Goal: Task Accomplishment & Management: Manage account settings

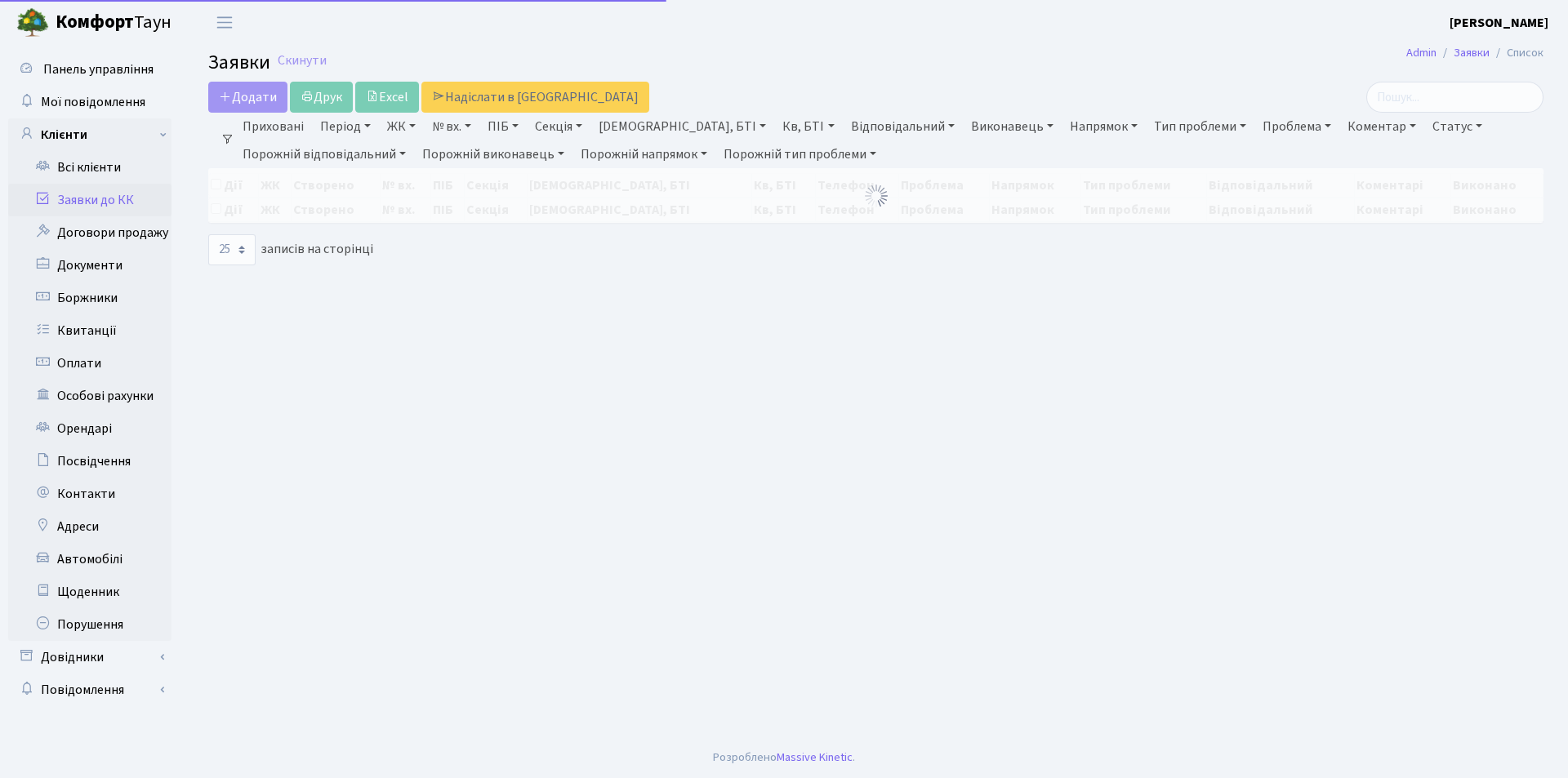
select select "25"
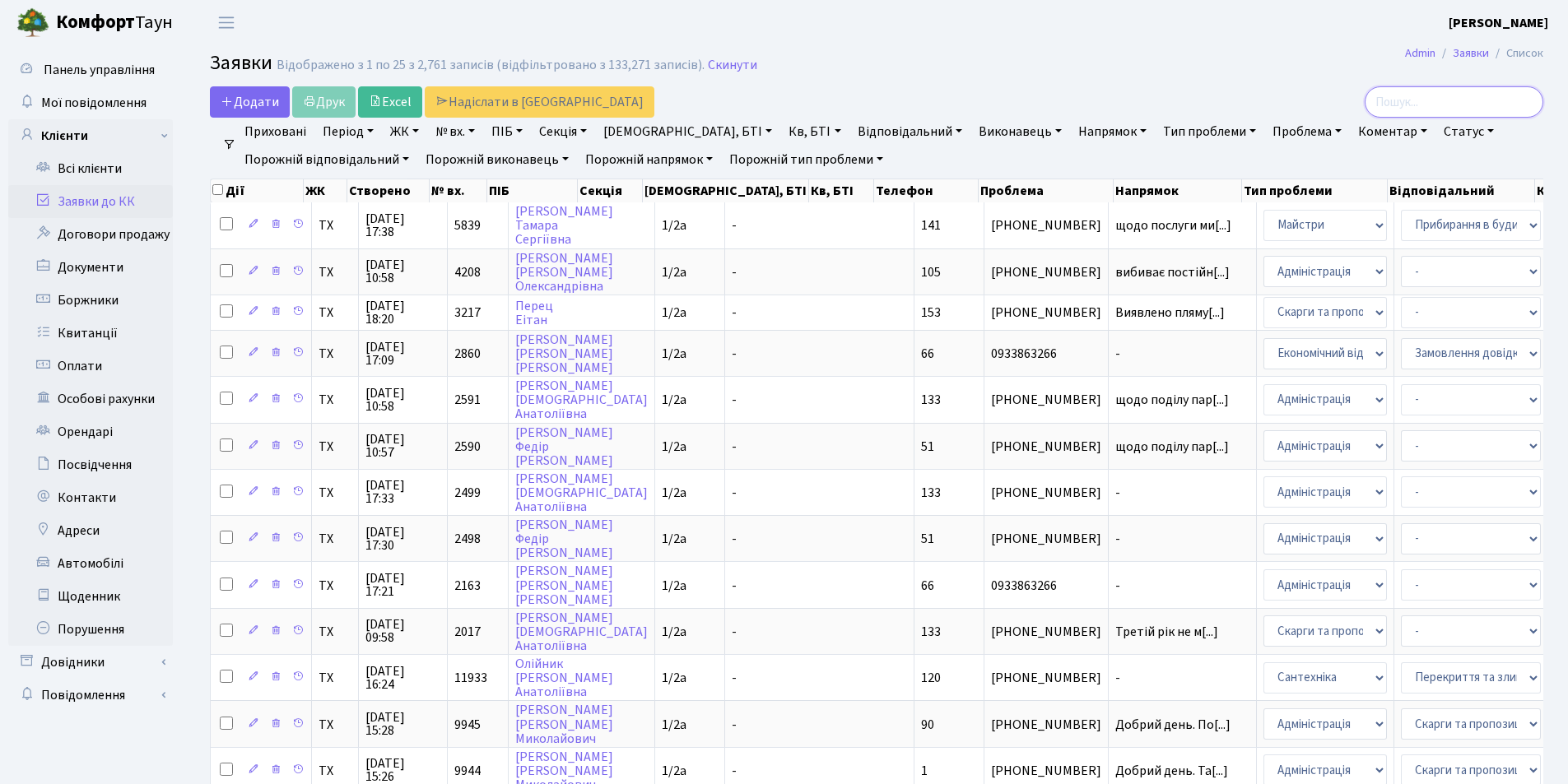
click at [1496, 92] on input "search" at bounding box center [1454, 102] width 179 height 31
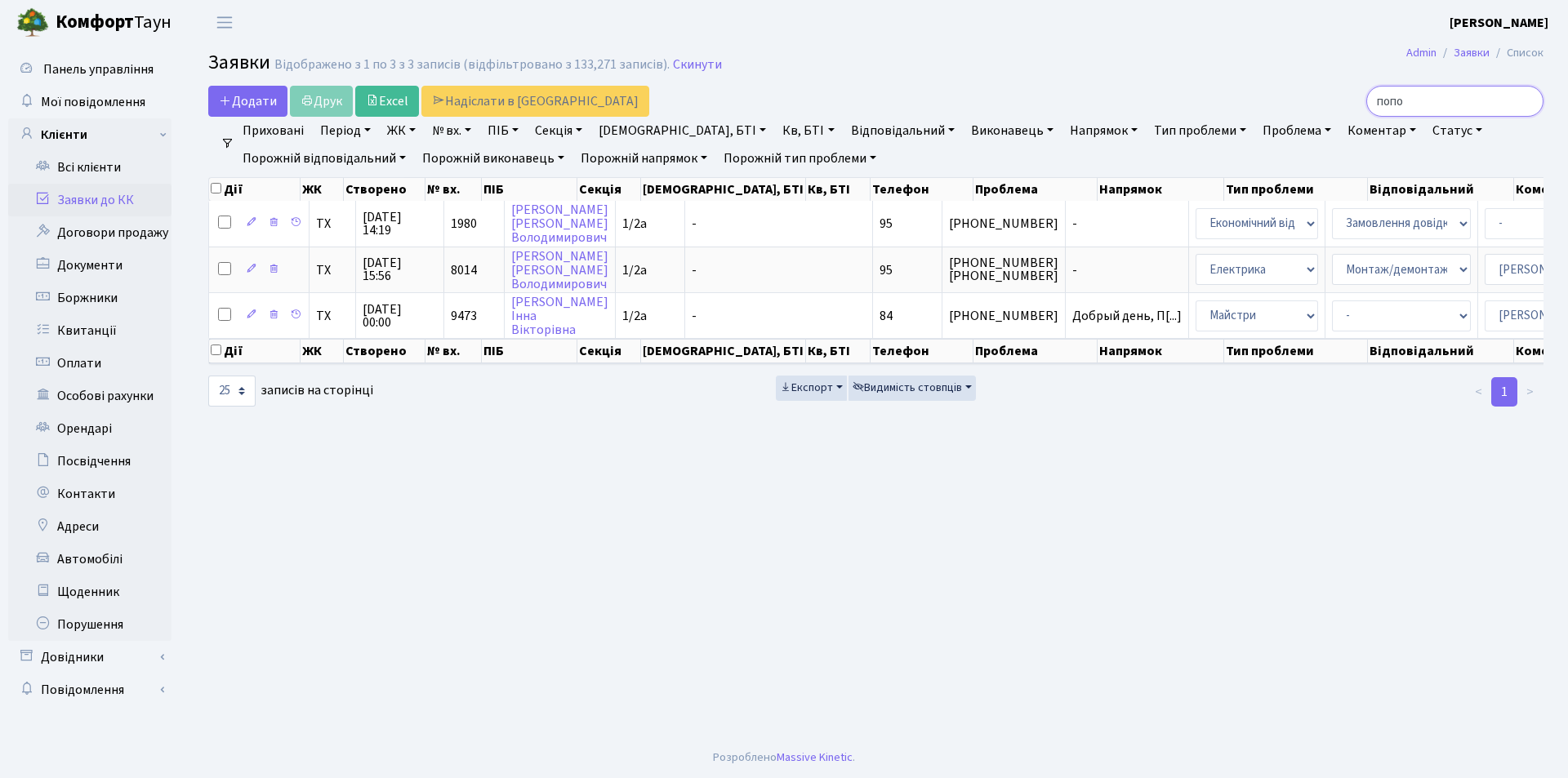
click at [1487, 104] on input "попо" at bounding box center [1455, 101] width 177 height 31
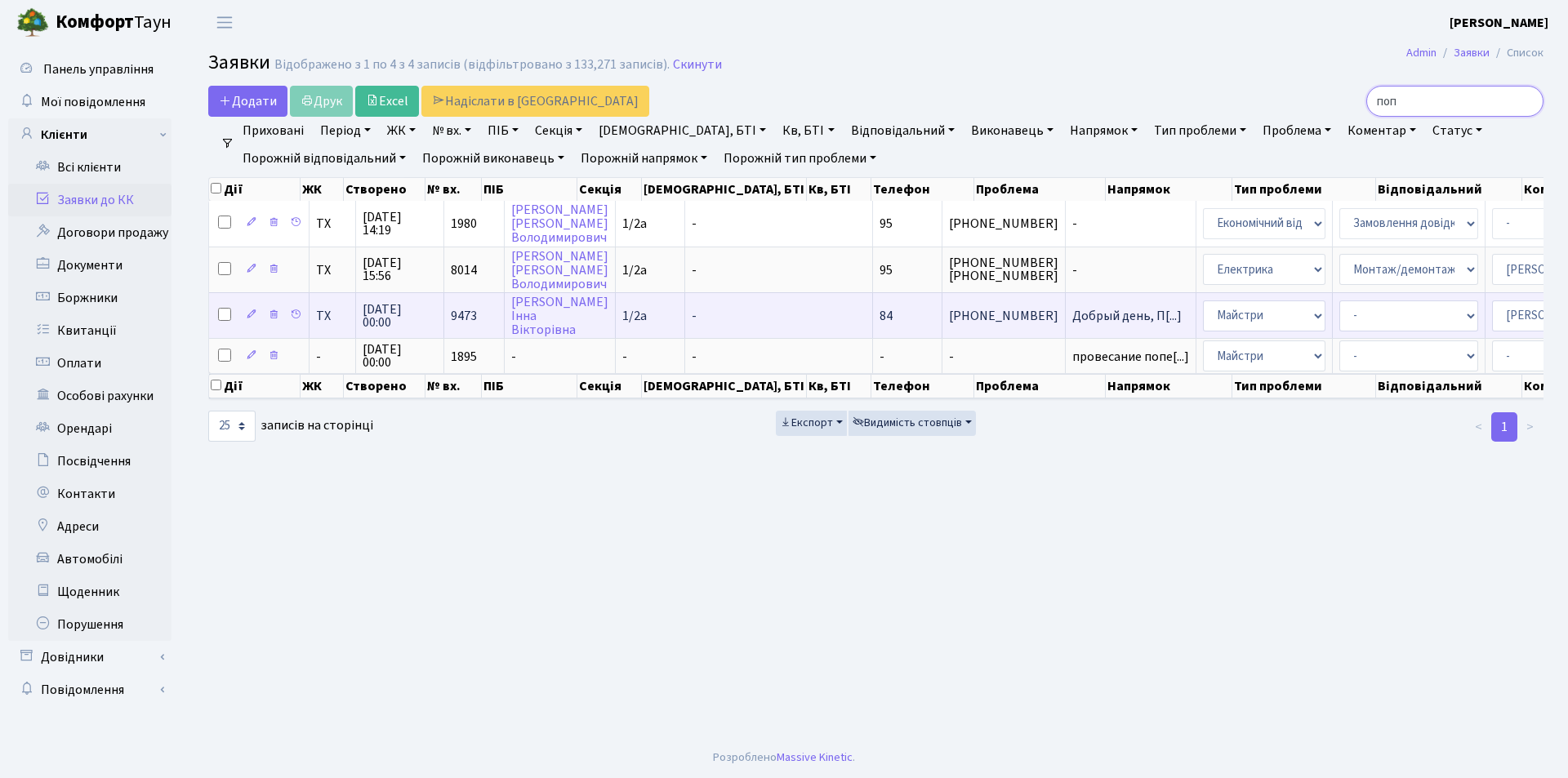
type input "поп"
click at [548, 312] on td "Любицька Інна Вікторівна" at bounding box center [560, 315] width 111 height 46
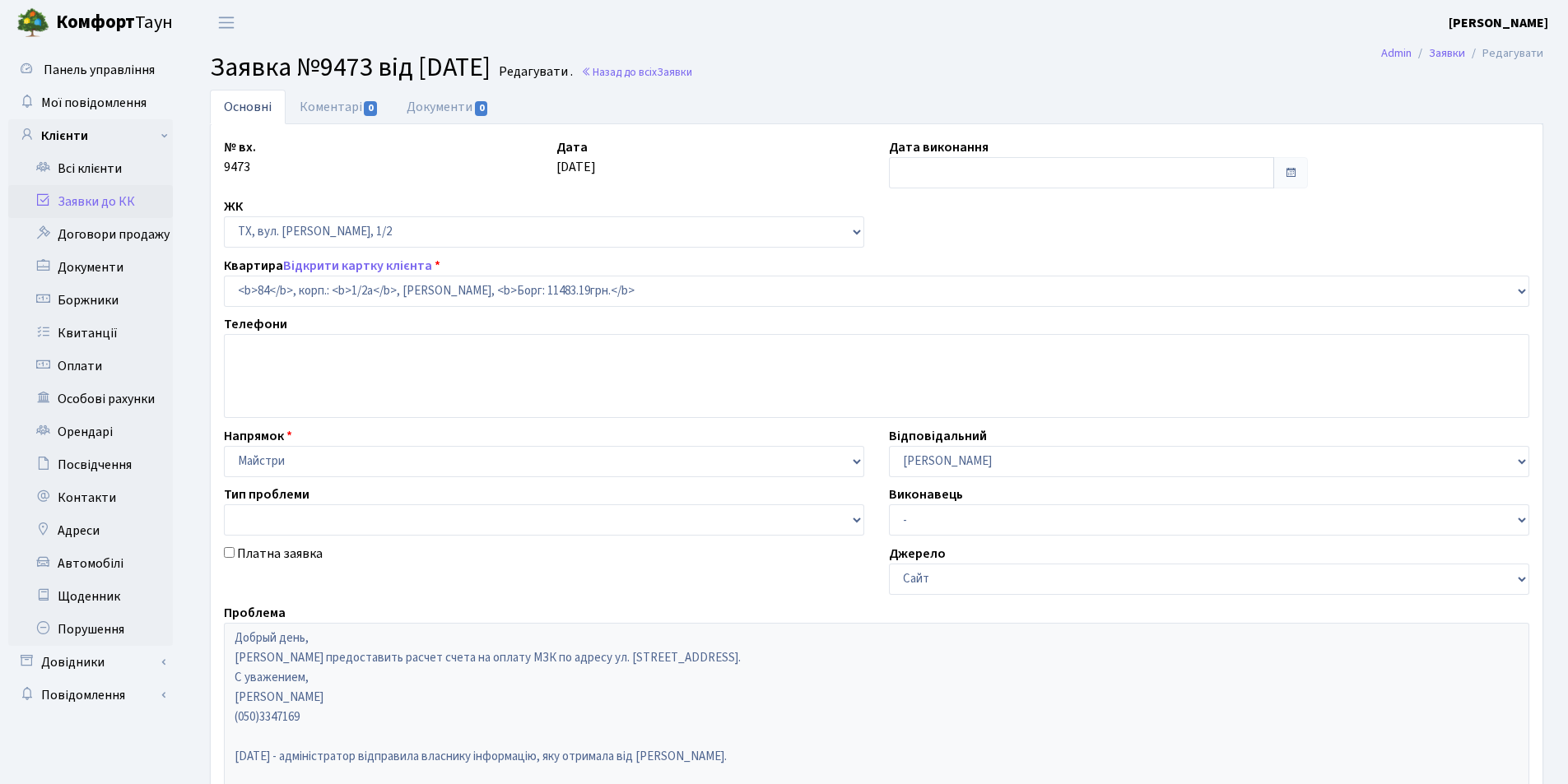
select select "13690"
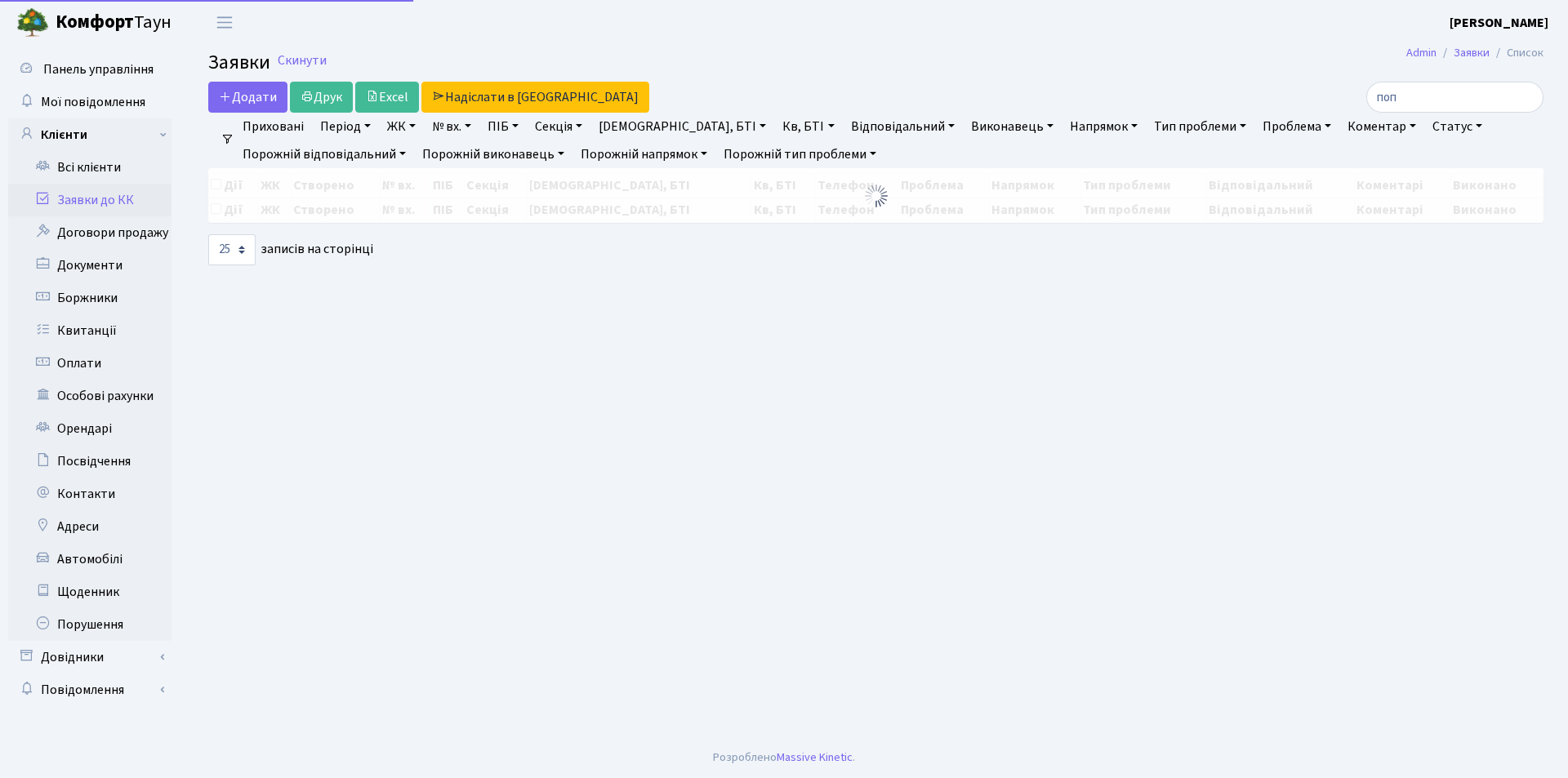
select select "25"
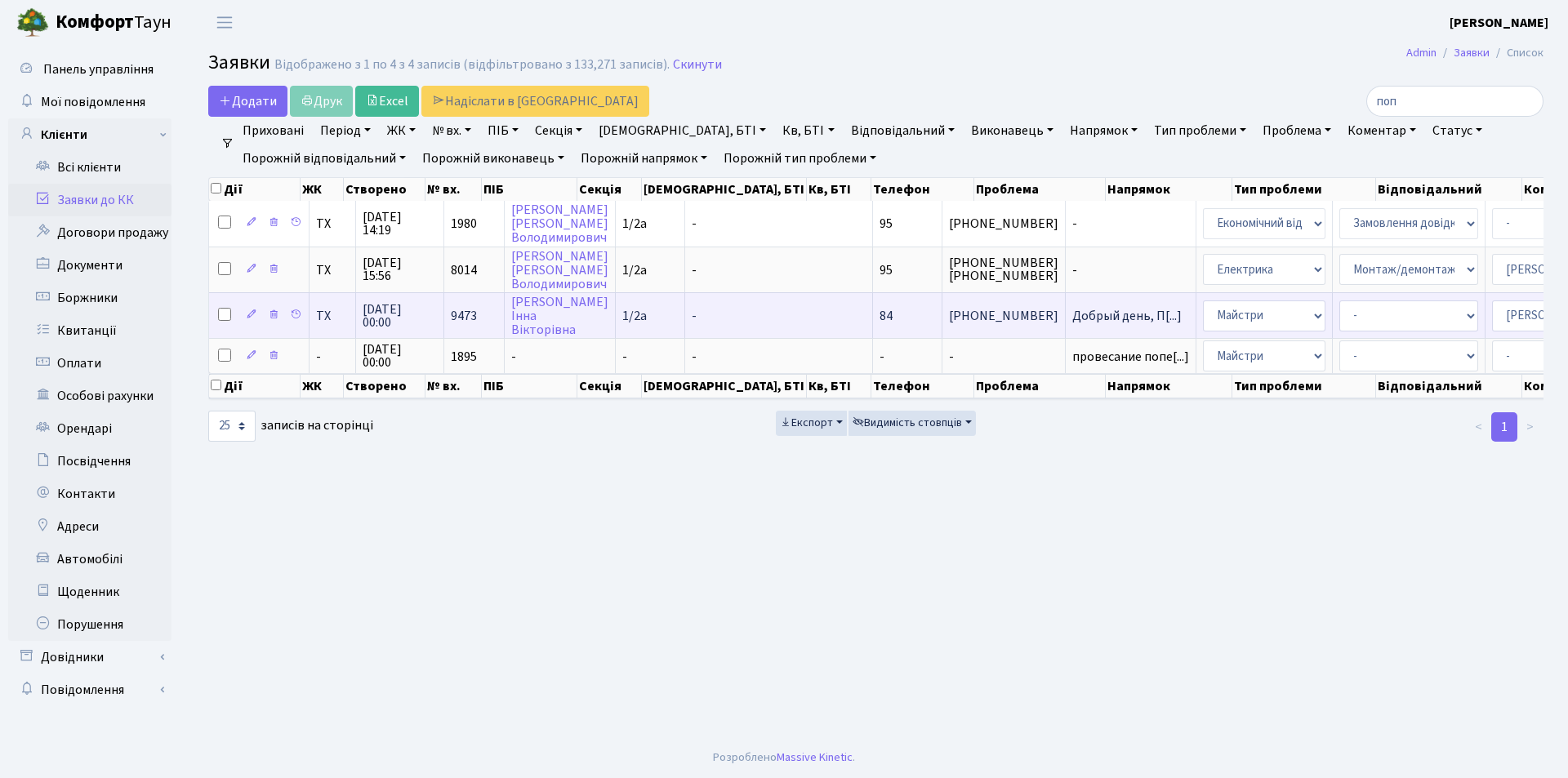
click at [548, 318] on td "[PERSON_NAME]" at bounding box center [560, 315] width 111 height 46
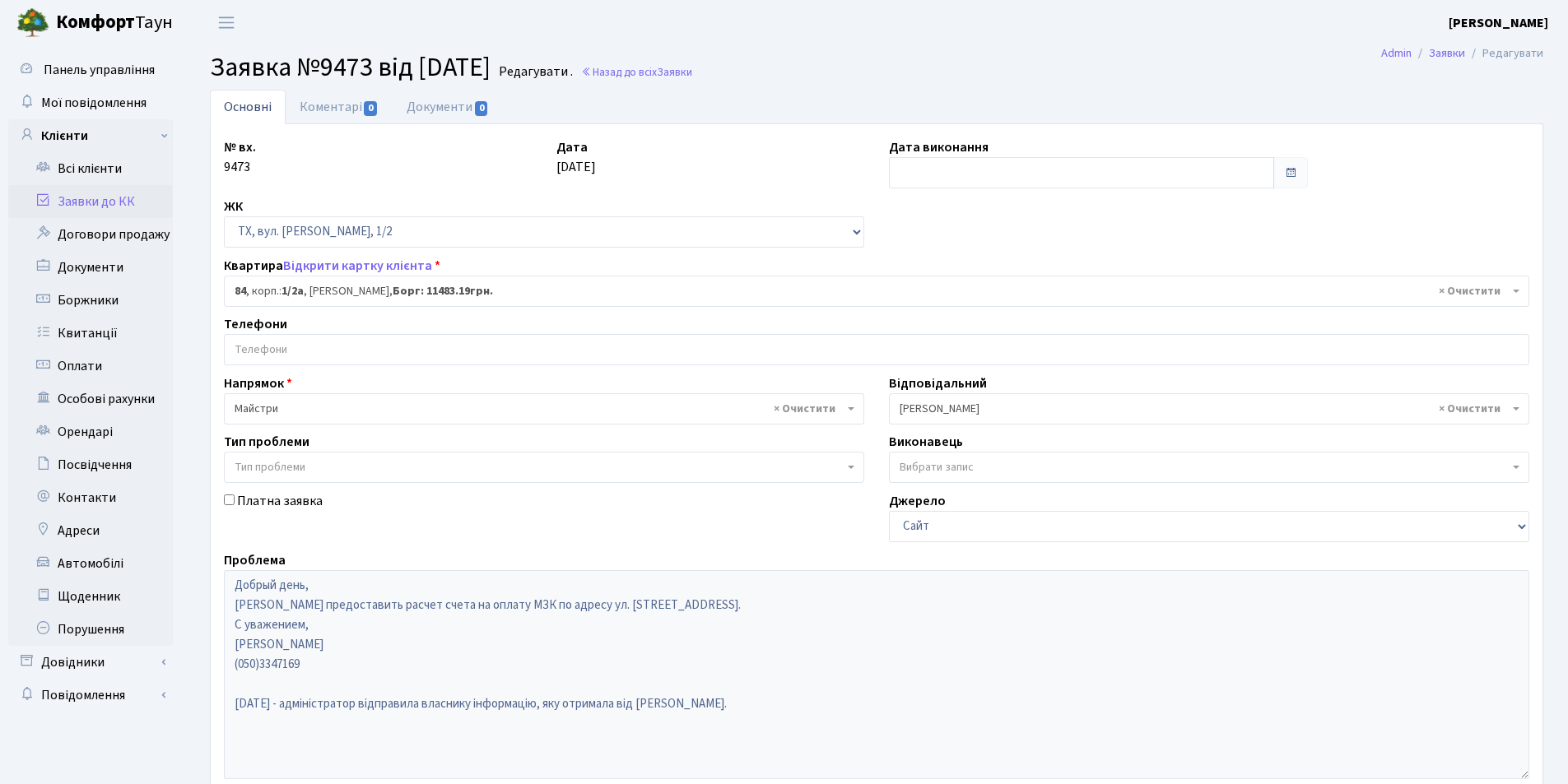
select select "13690"
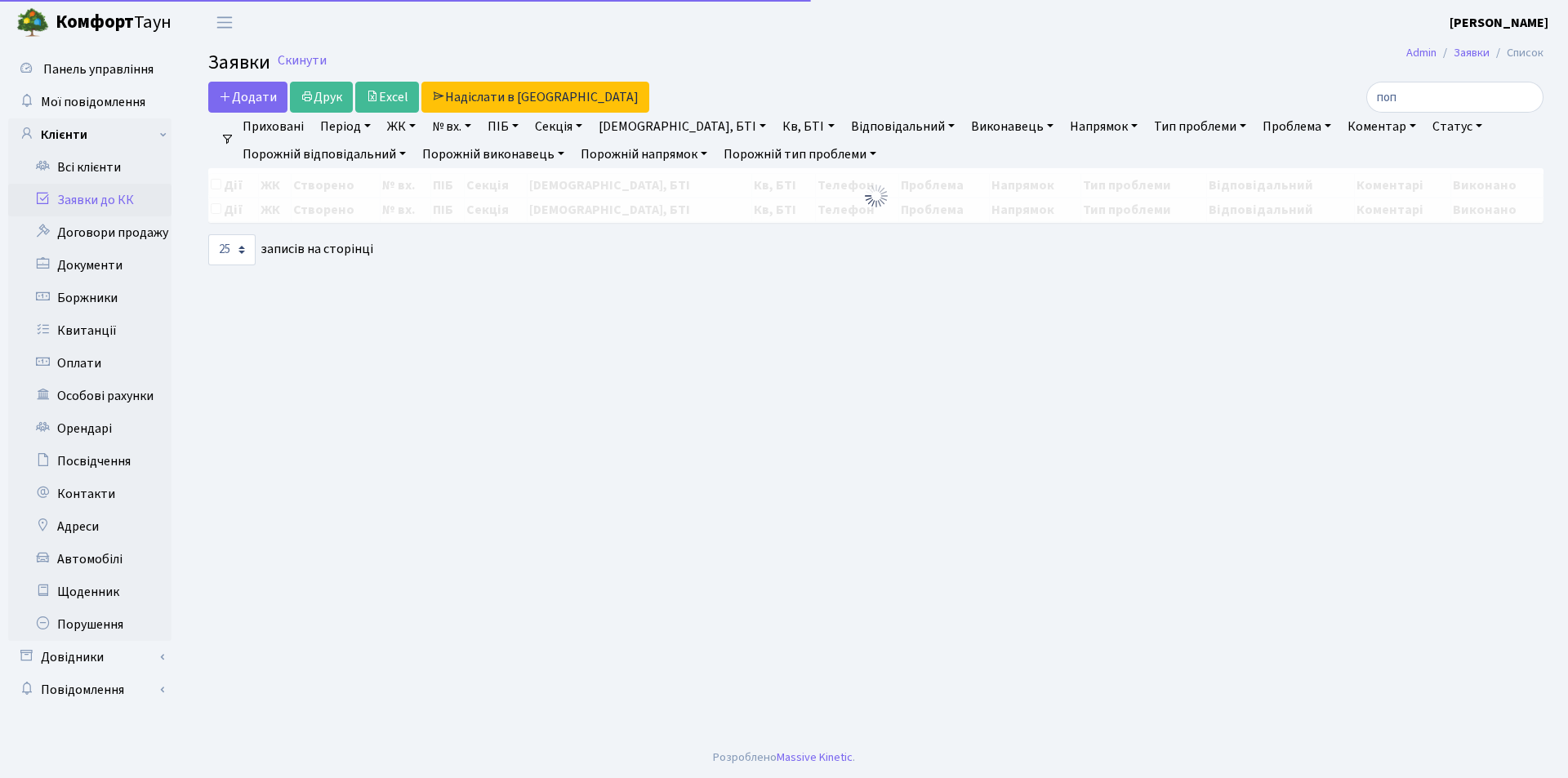
select select "25"
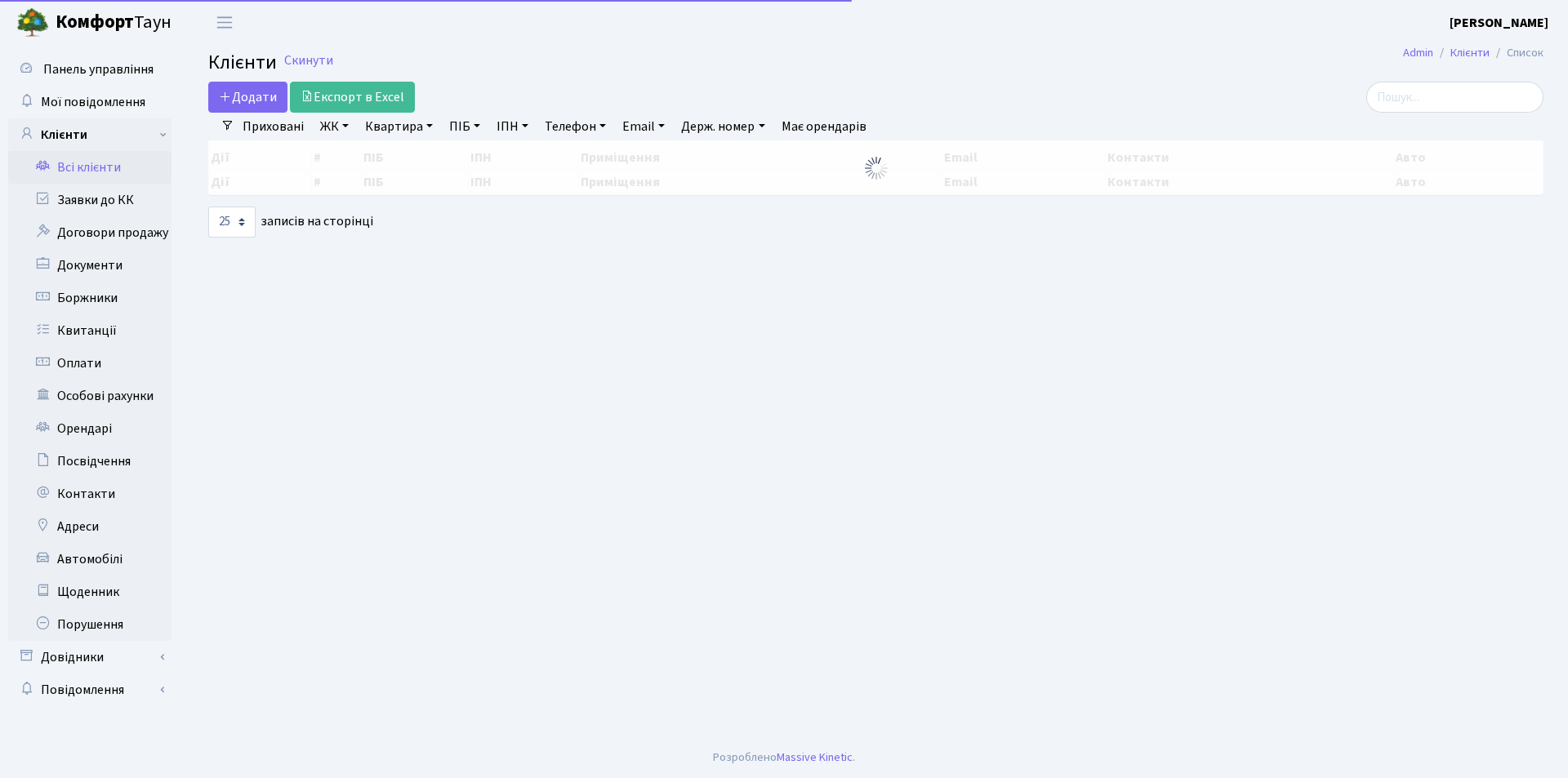
select select "25"
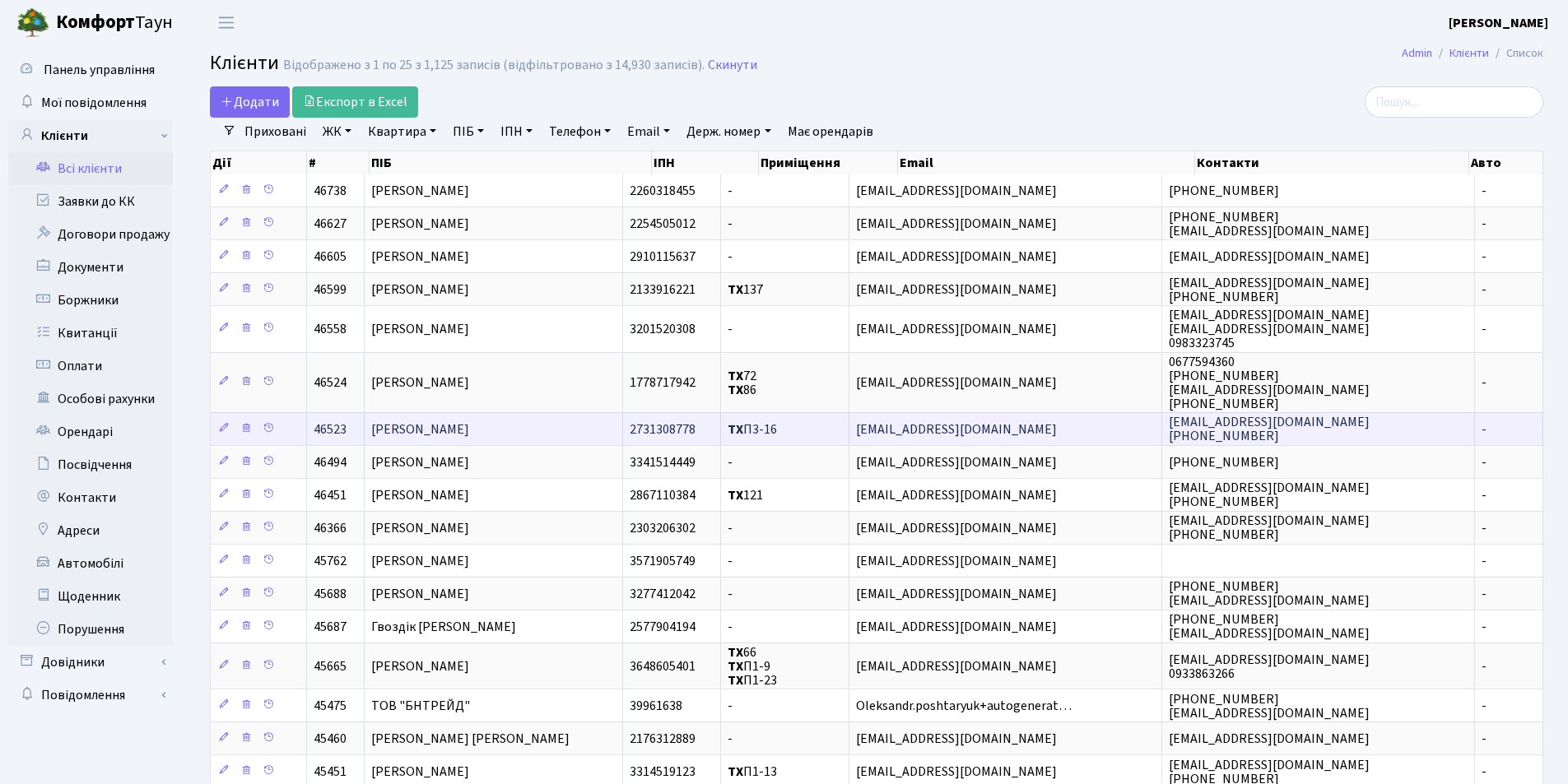
click at [463, 426] on span "Поповський Євген Емільянович" at bounding box center [420, 429] width 98 height 18
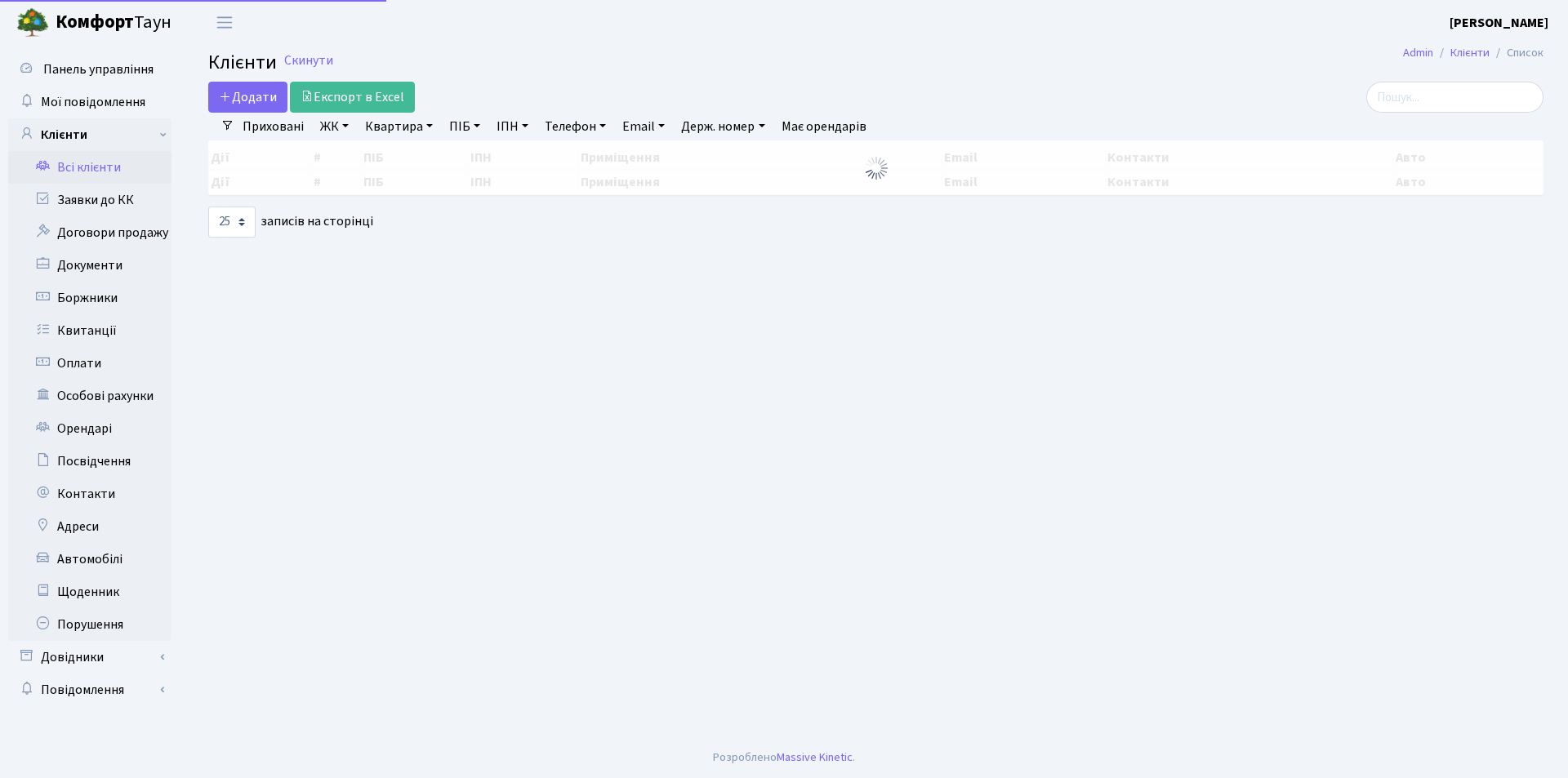
select select "25"
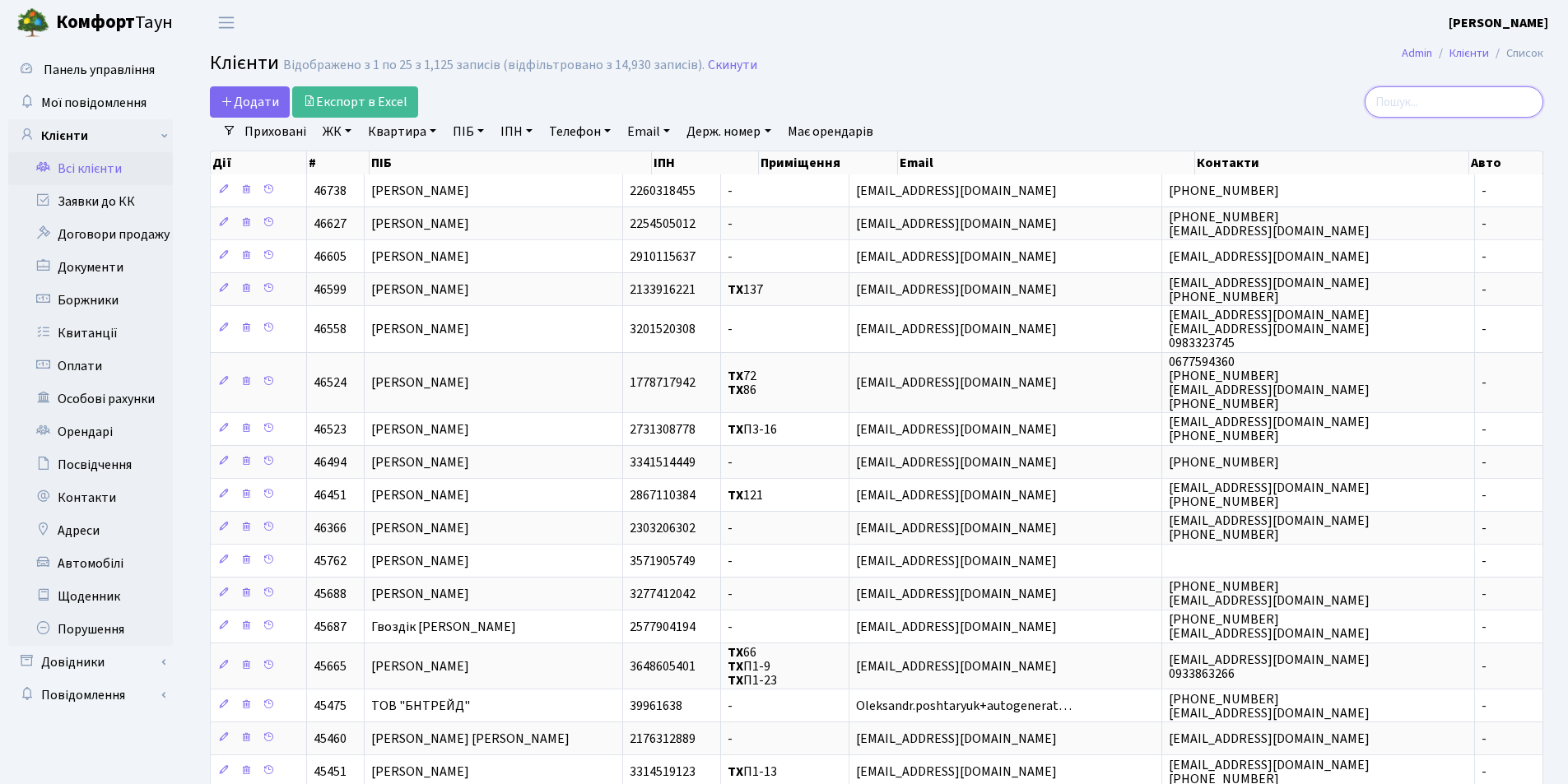
click at [1481, 105] on input "search" at bounding box center [1454, 102] width 179 height 31
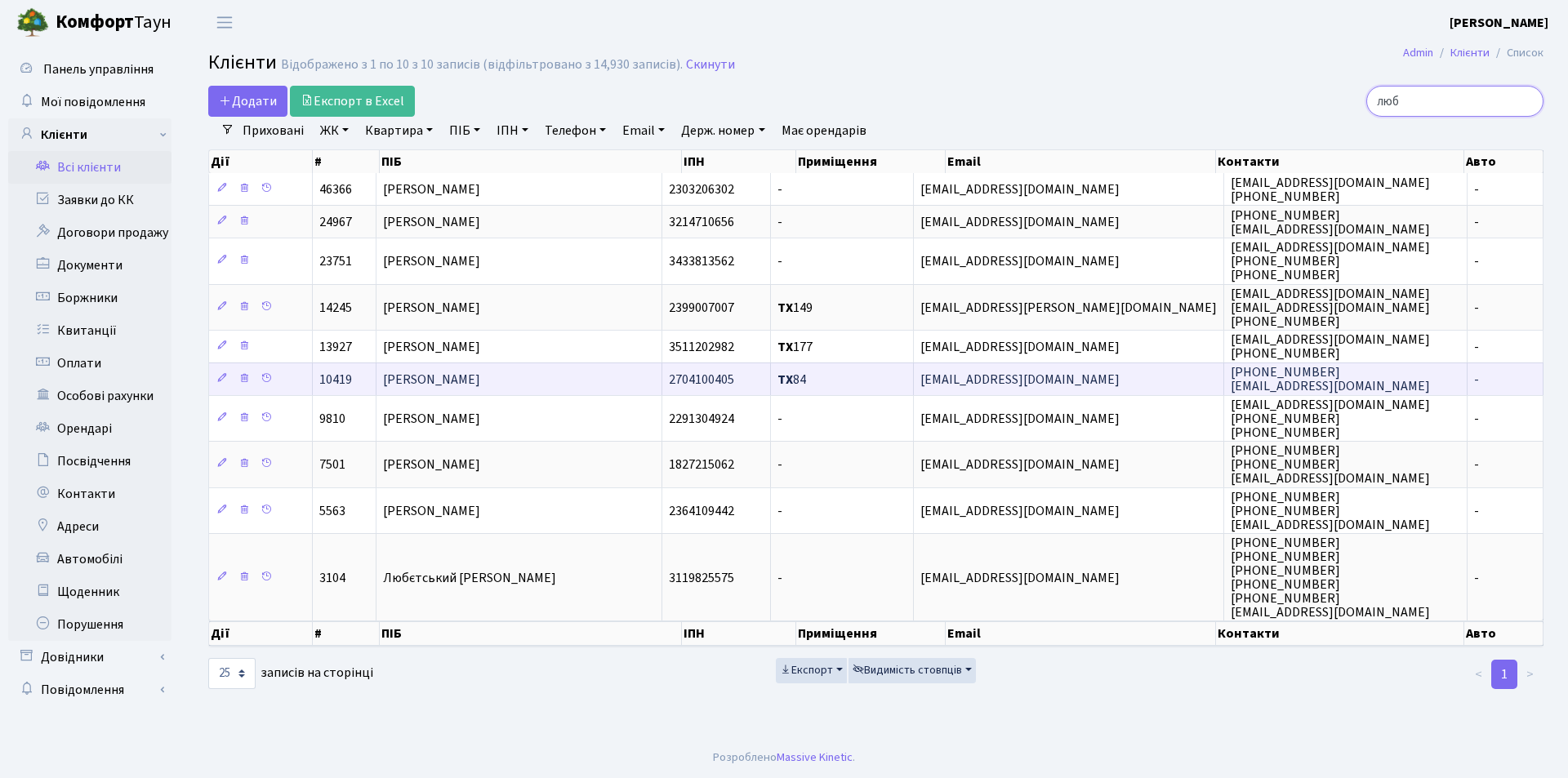
type input "люб"
click at [588, 376] on td "[PERSON_NAME]" at bounding box center [519, 379] width 286 height 33
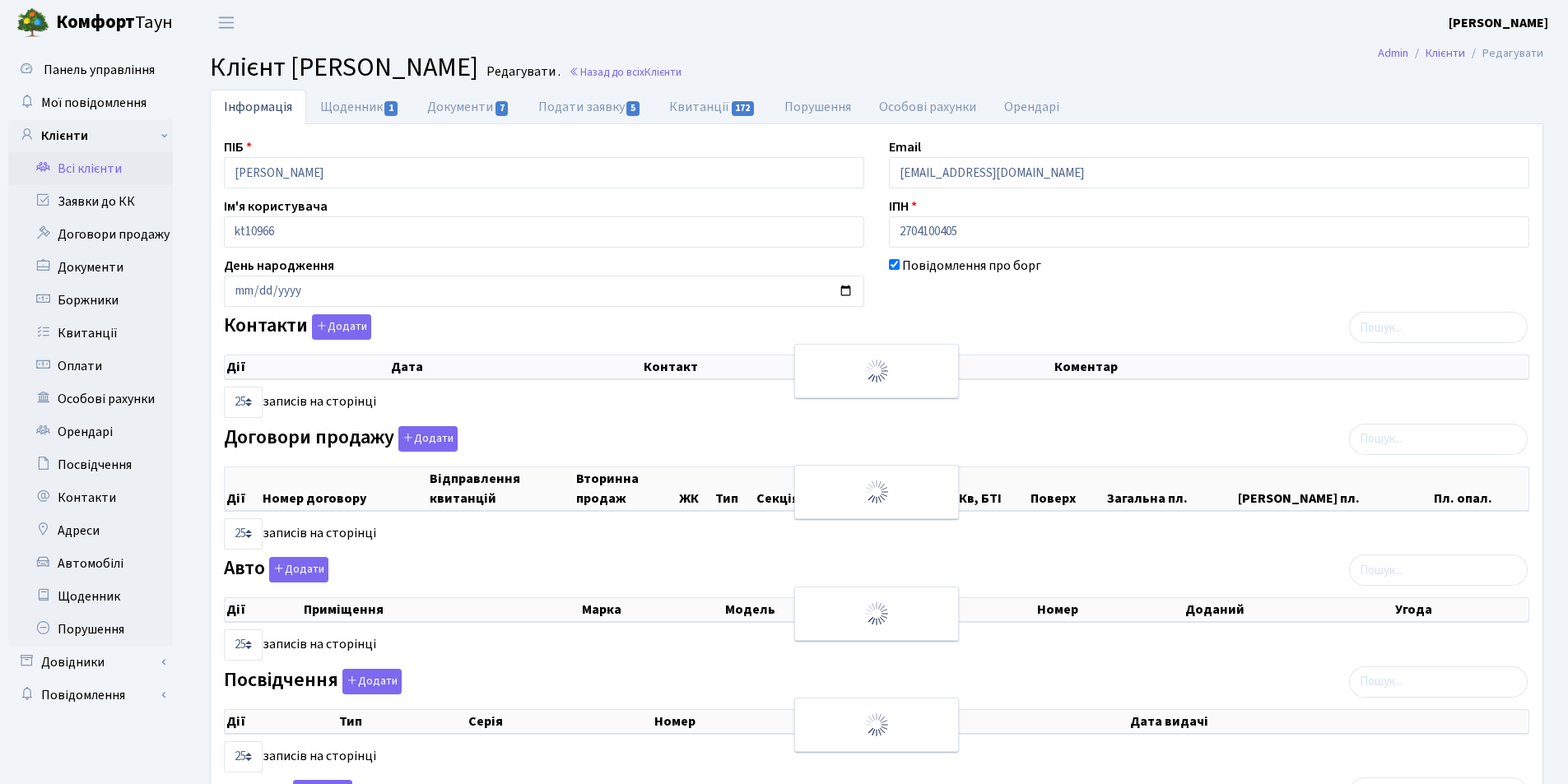
select select "25"
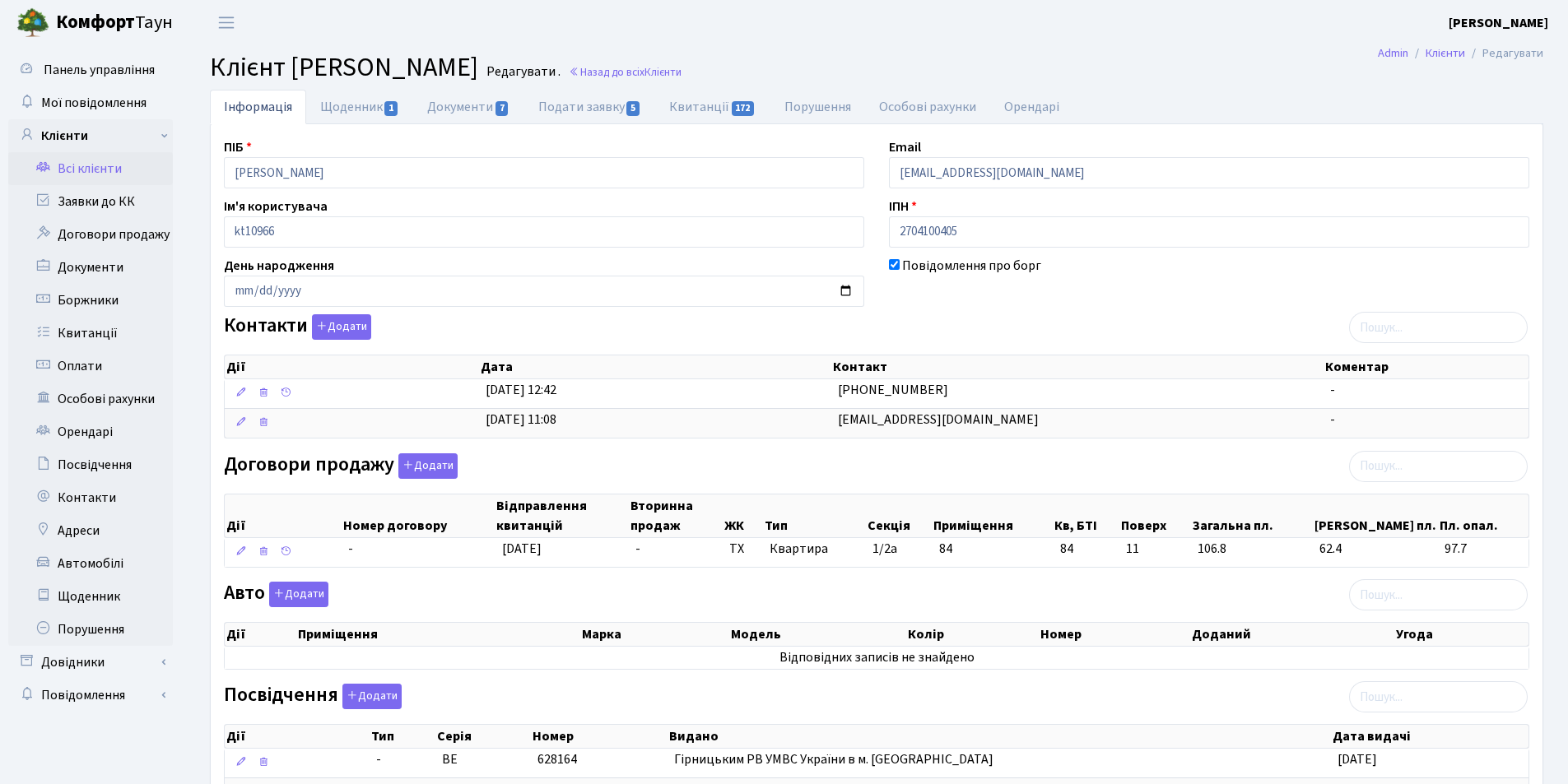
click at [79, 173] on link "Всі клієнти" at bounding box center [90, 169] width 165 height 33
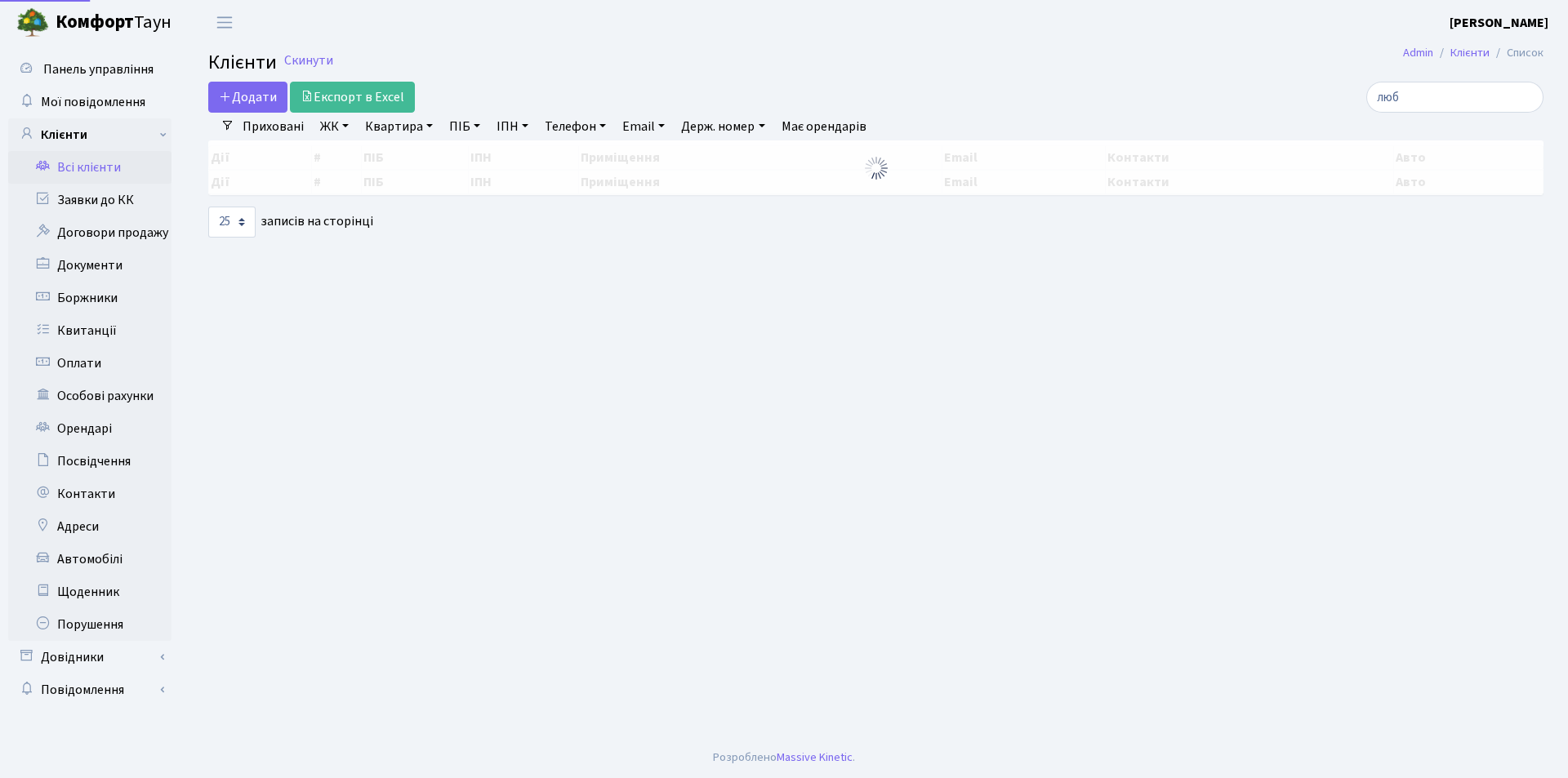
select select "25"
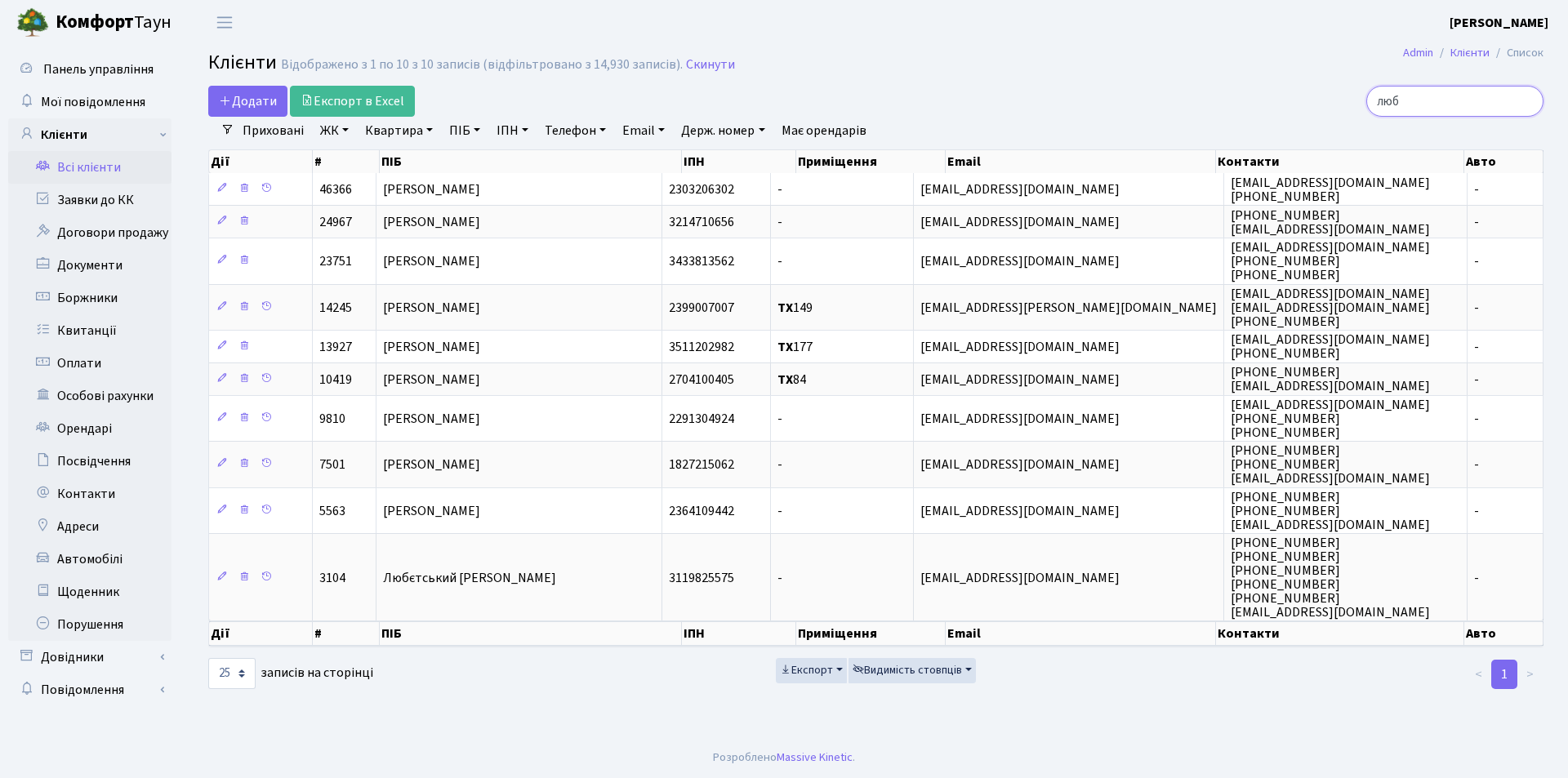
click at [1449, 97] on input "люб" at bounding box center [1455, 101] width 177 height 31
type input "л"
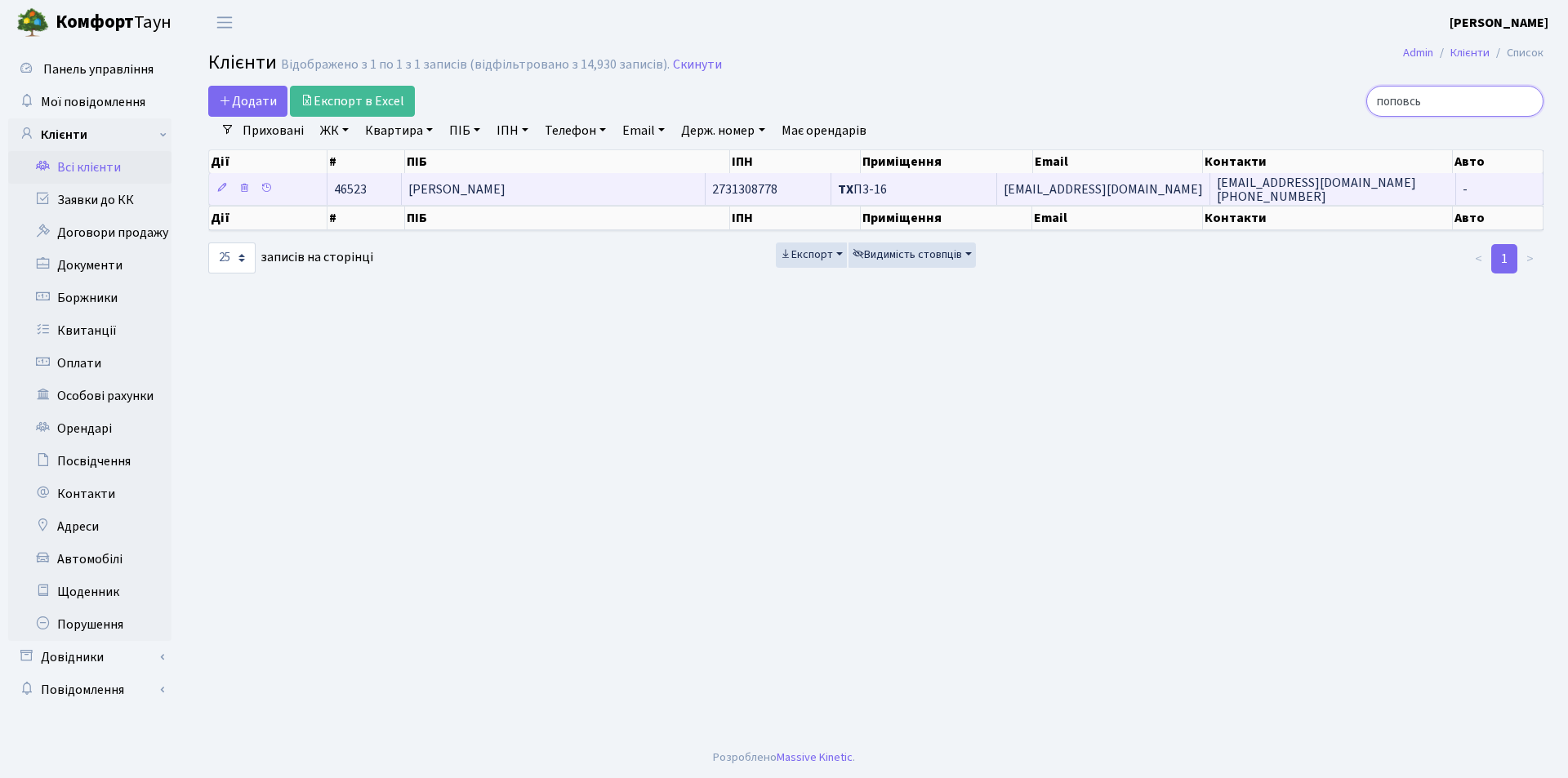
type input "поповсь"
click at [505, 189] on span "[PERSON_NAME]" at bounding box center [457, 190] width 97 height 18
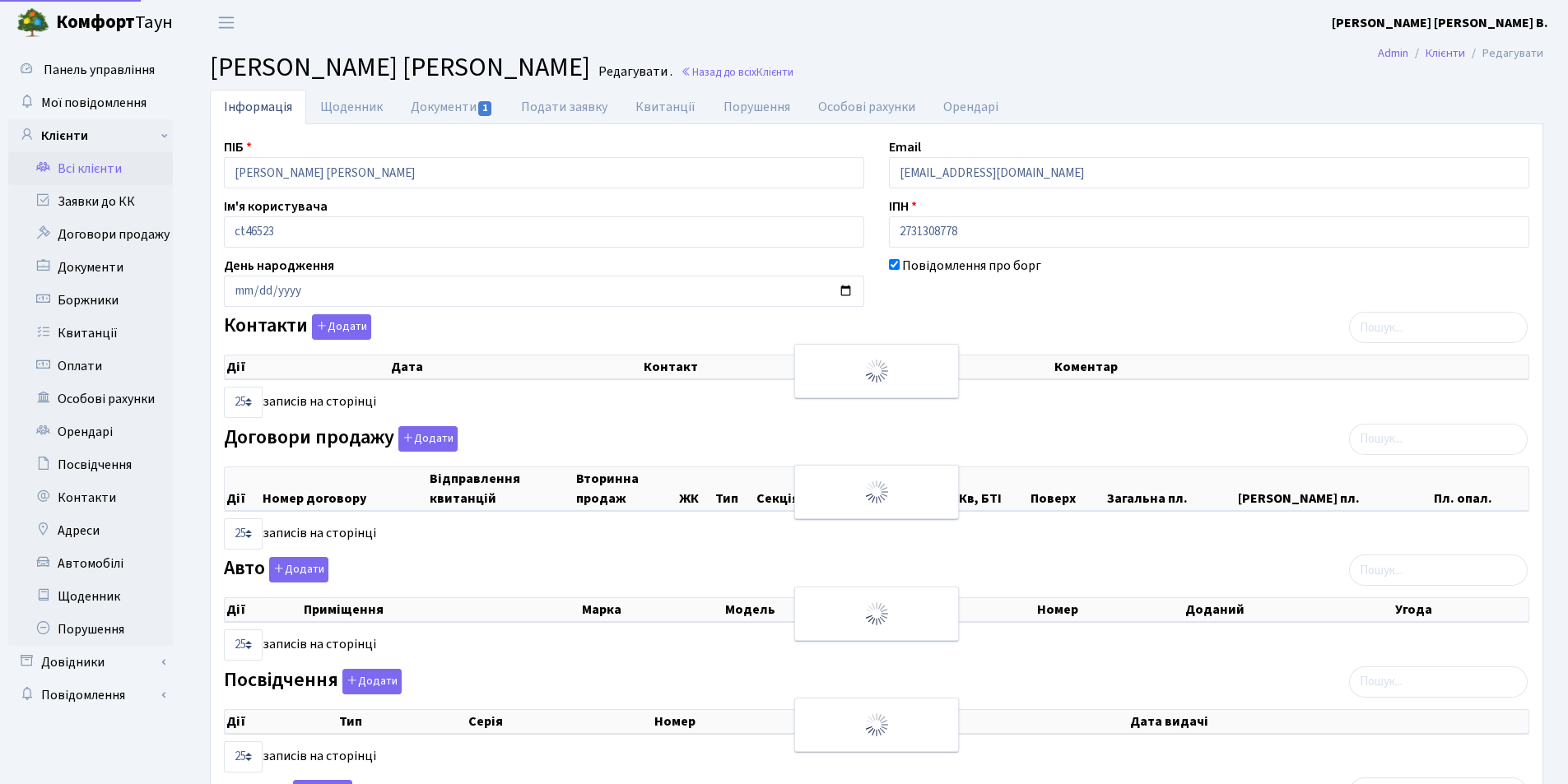
select select "25"
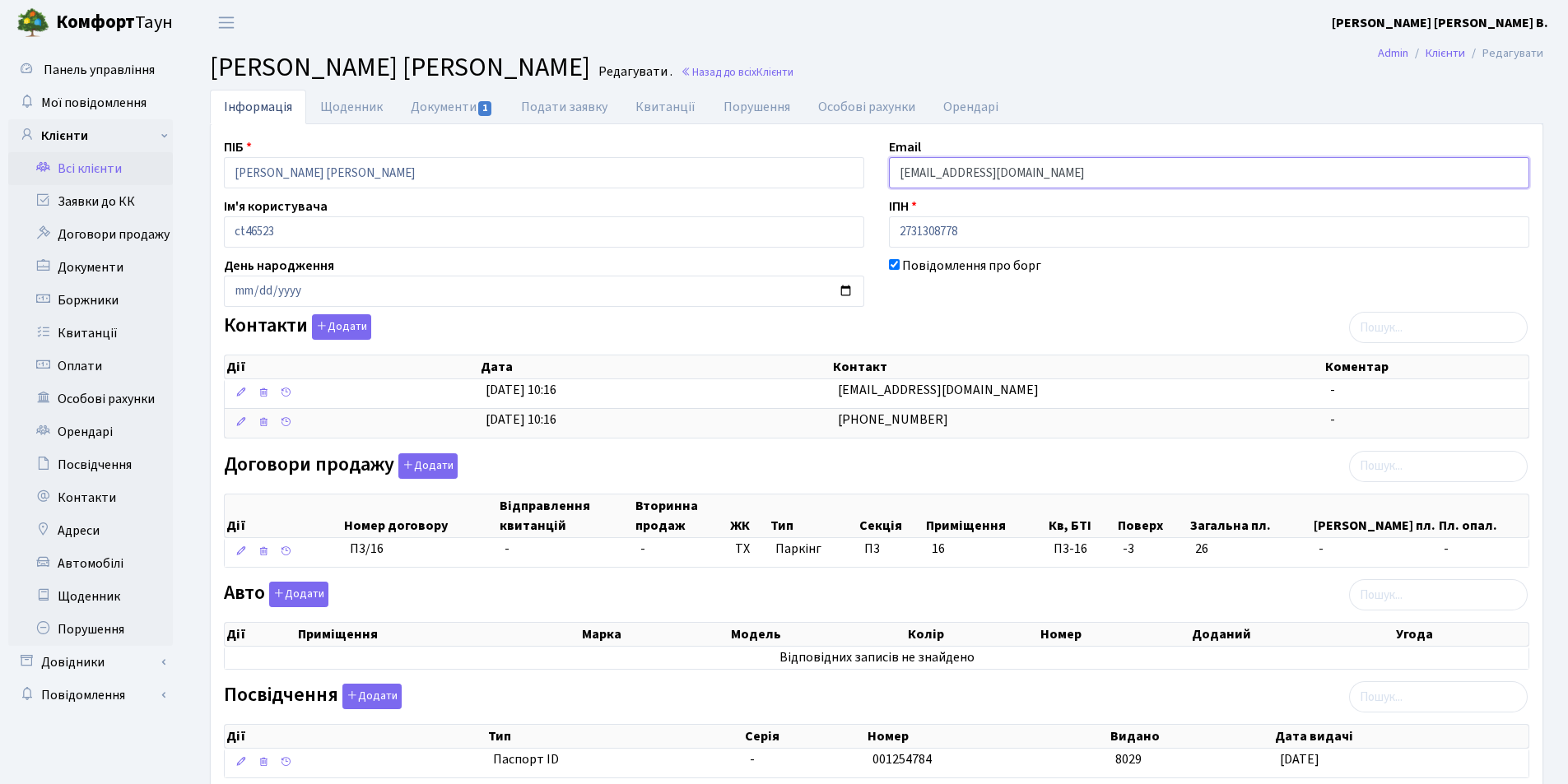
click at [1009, 184] on input "[EMAIL_ADDRESS][DOMAIN_NAME]" at bounding box center [1209, 173] width 640 height 31
type input "7"
click at [986, 178] on input "email" at bounding box center [1209, 173] width 640 height 31
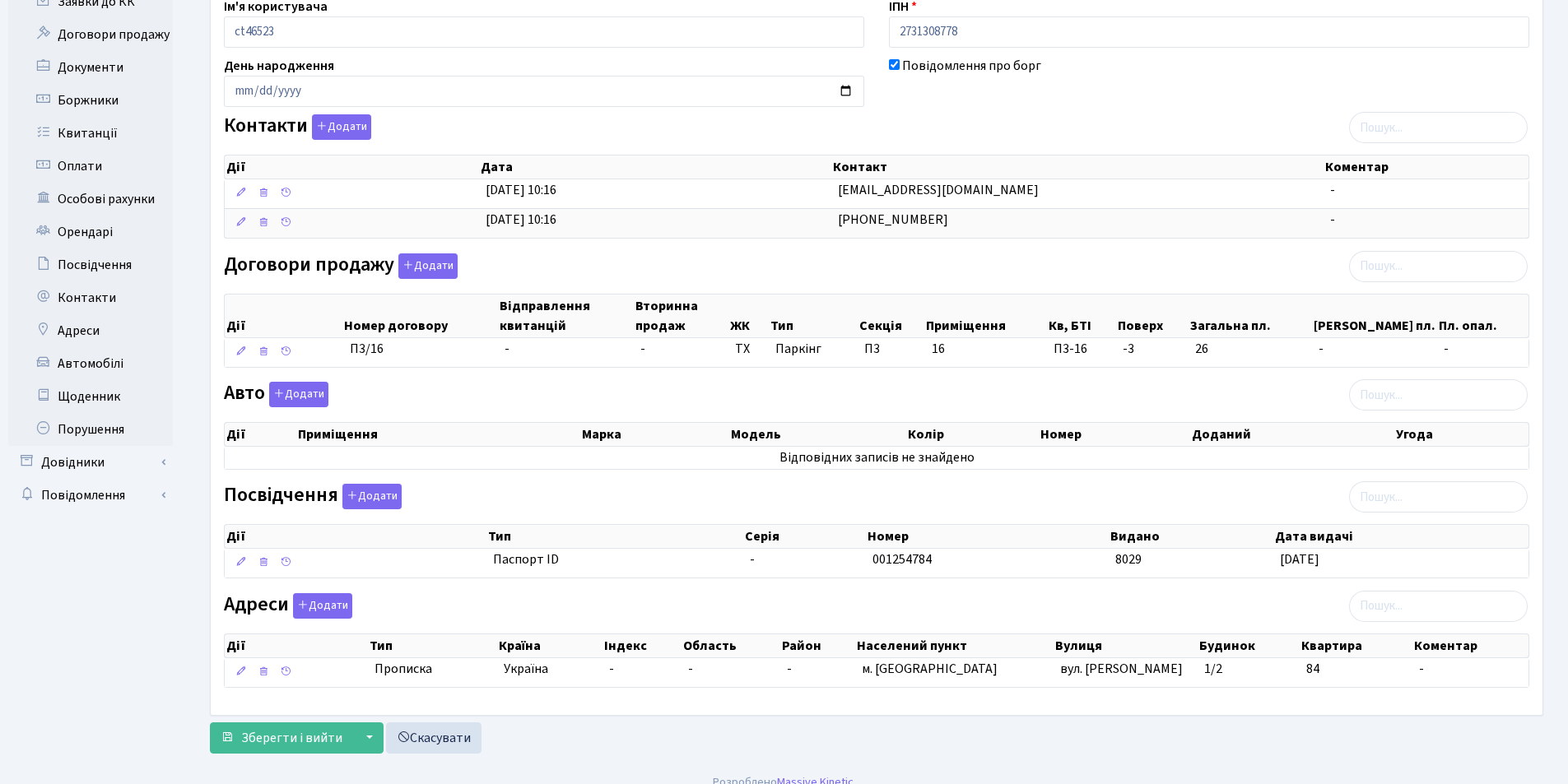
scroll to position [219, 0]
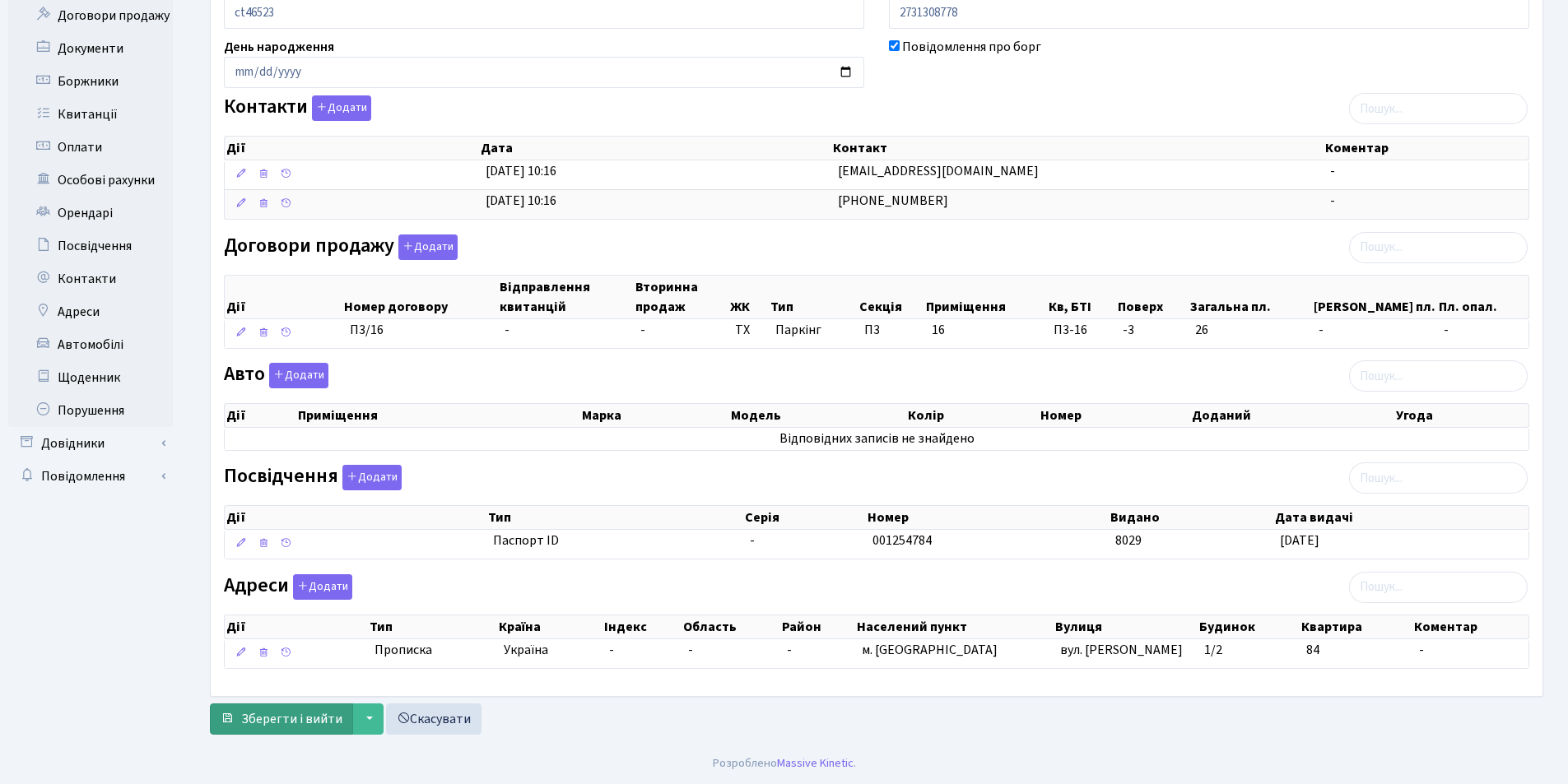
type input "[EMAIL_ADDRESS][DOMAIN_NAME]"
click at [290, 712] on span "Зберегти і вийти" at bounding box center [292, 719] width 101 height 18
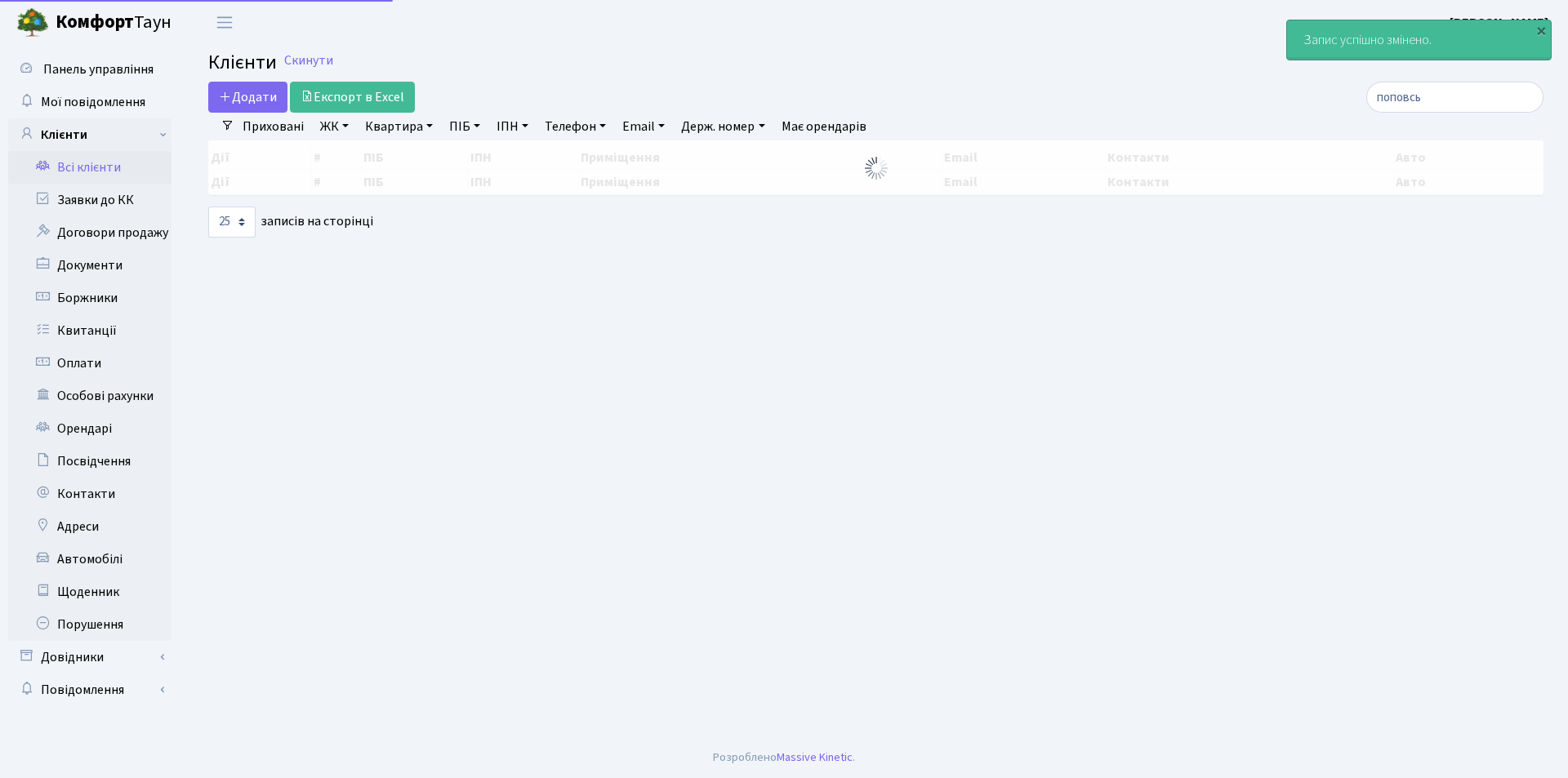
select select "25"
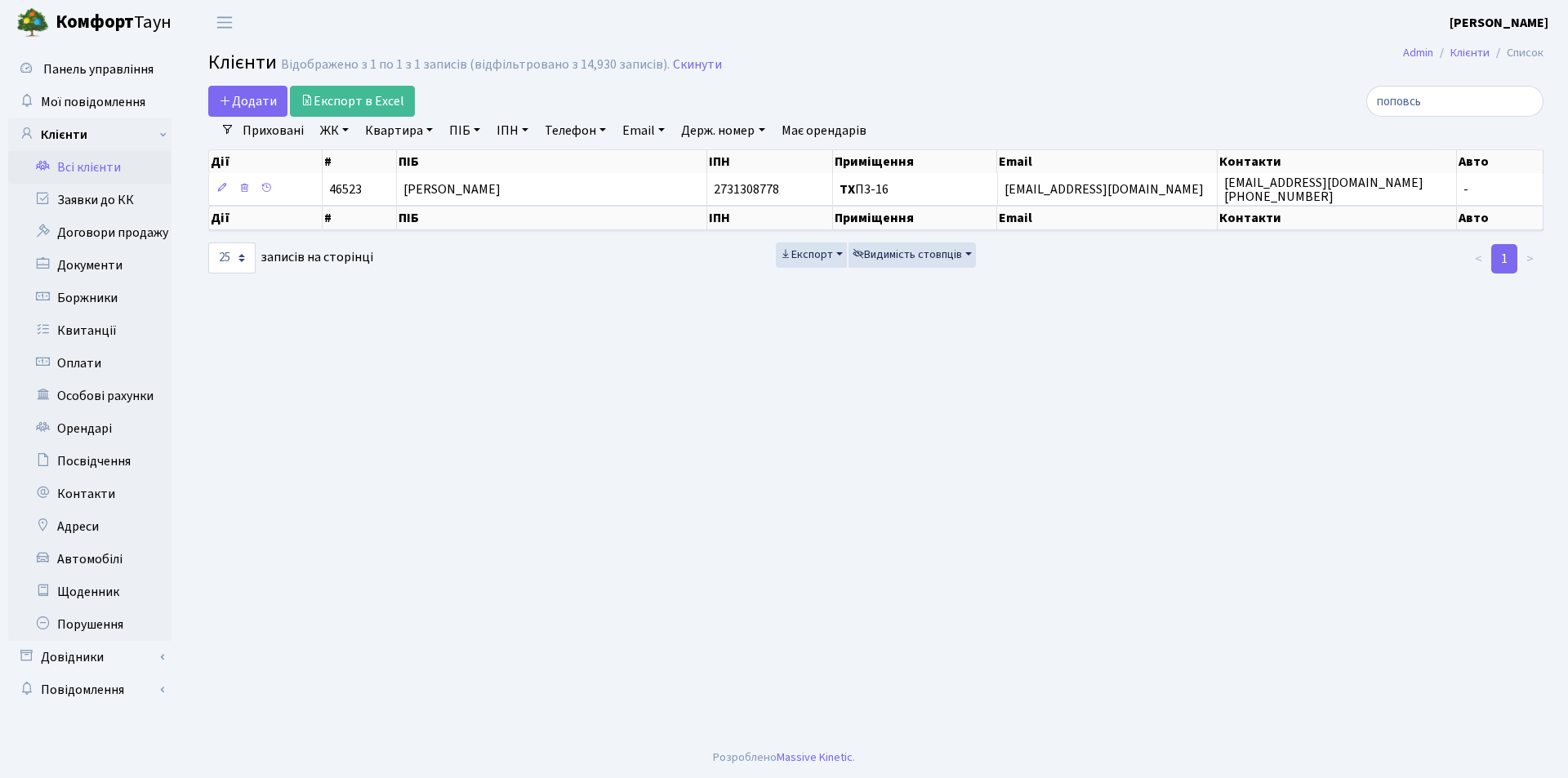
click at [63, 163] on link "Всі клієнти" at bounding box center [89, 168] width 164 height 33
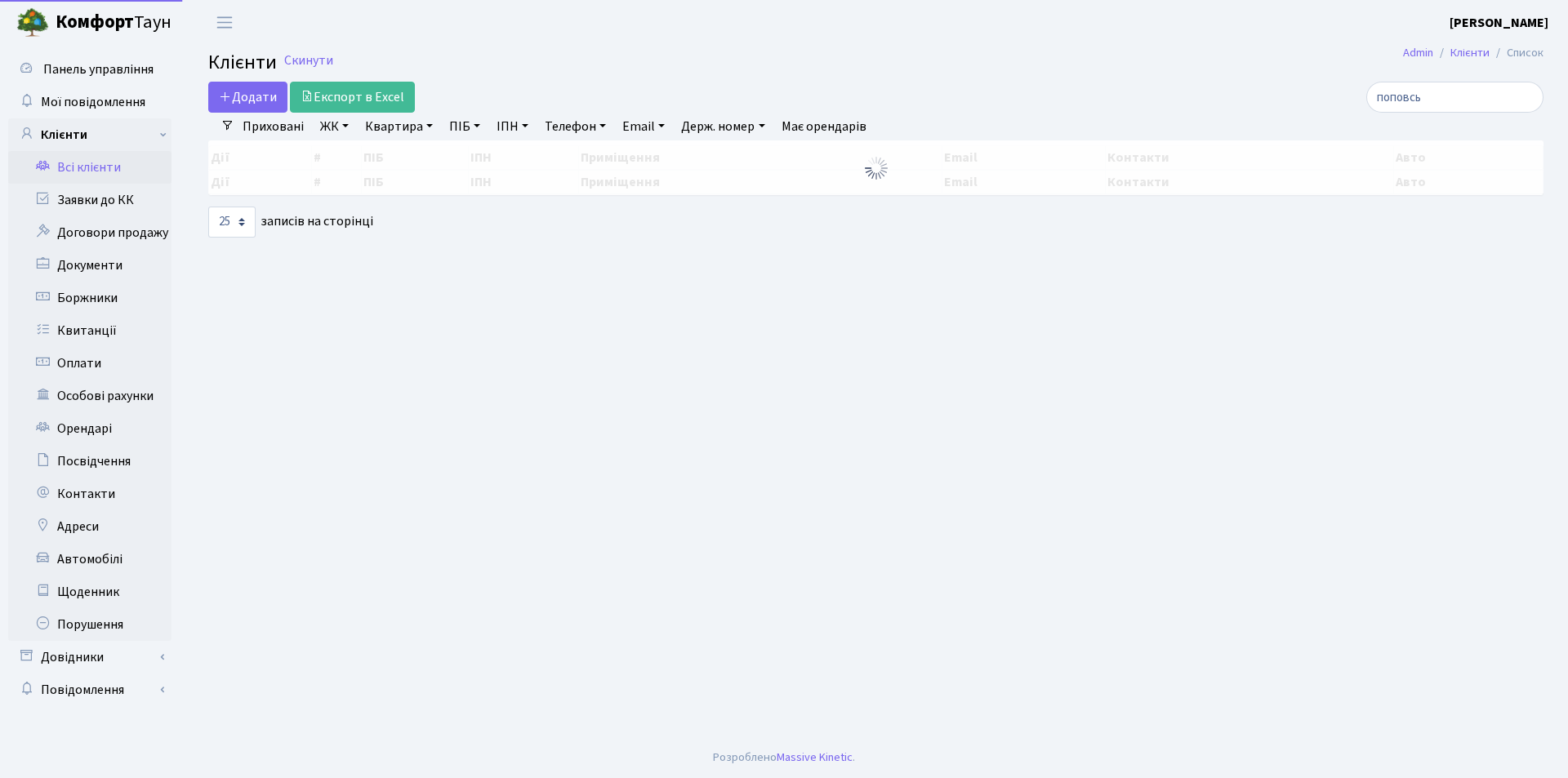
select select "25"
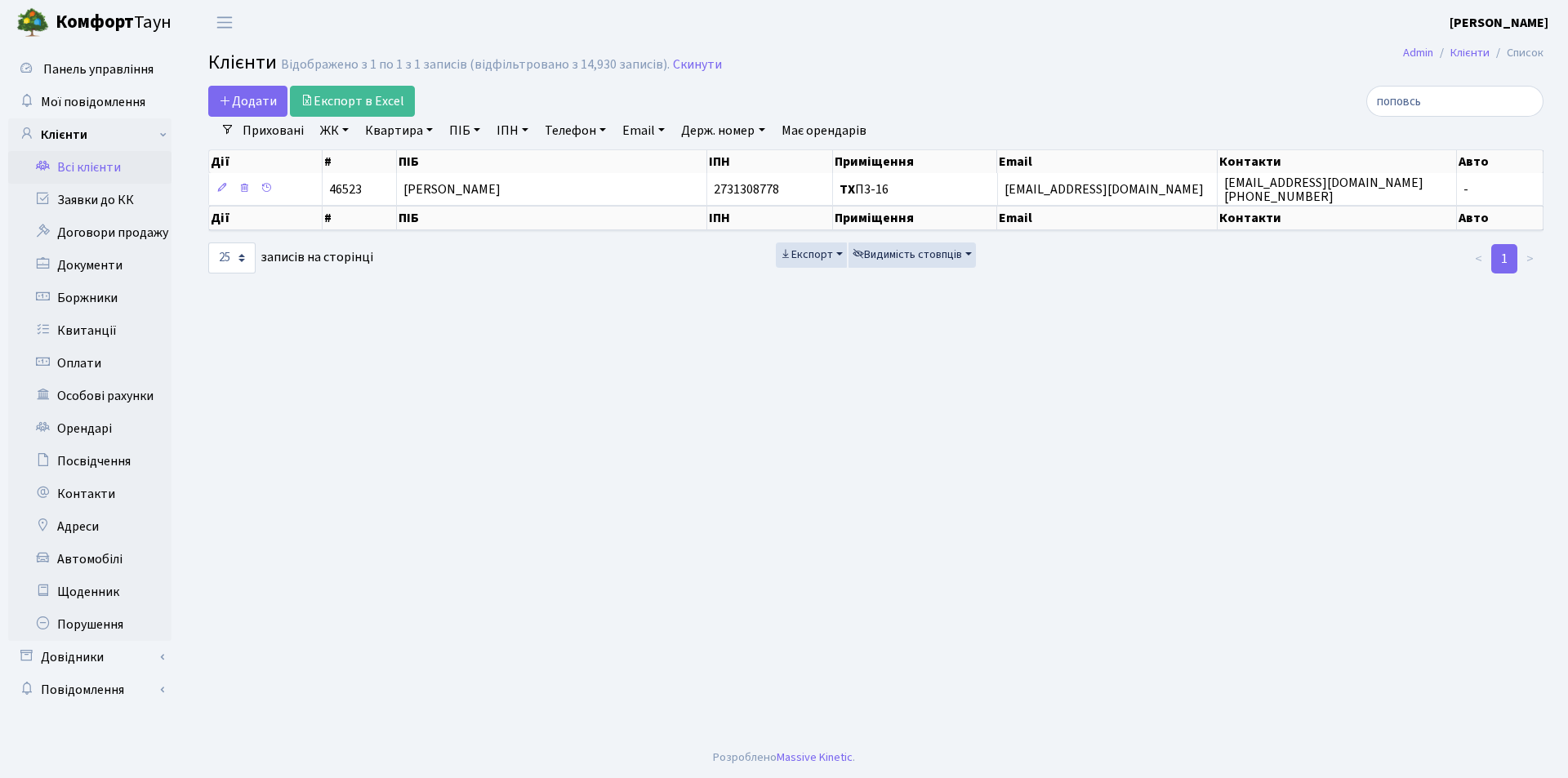
click at [109, 164] on link "Всі клієнти" at bounding box center [89, 168] width 164 height 33
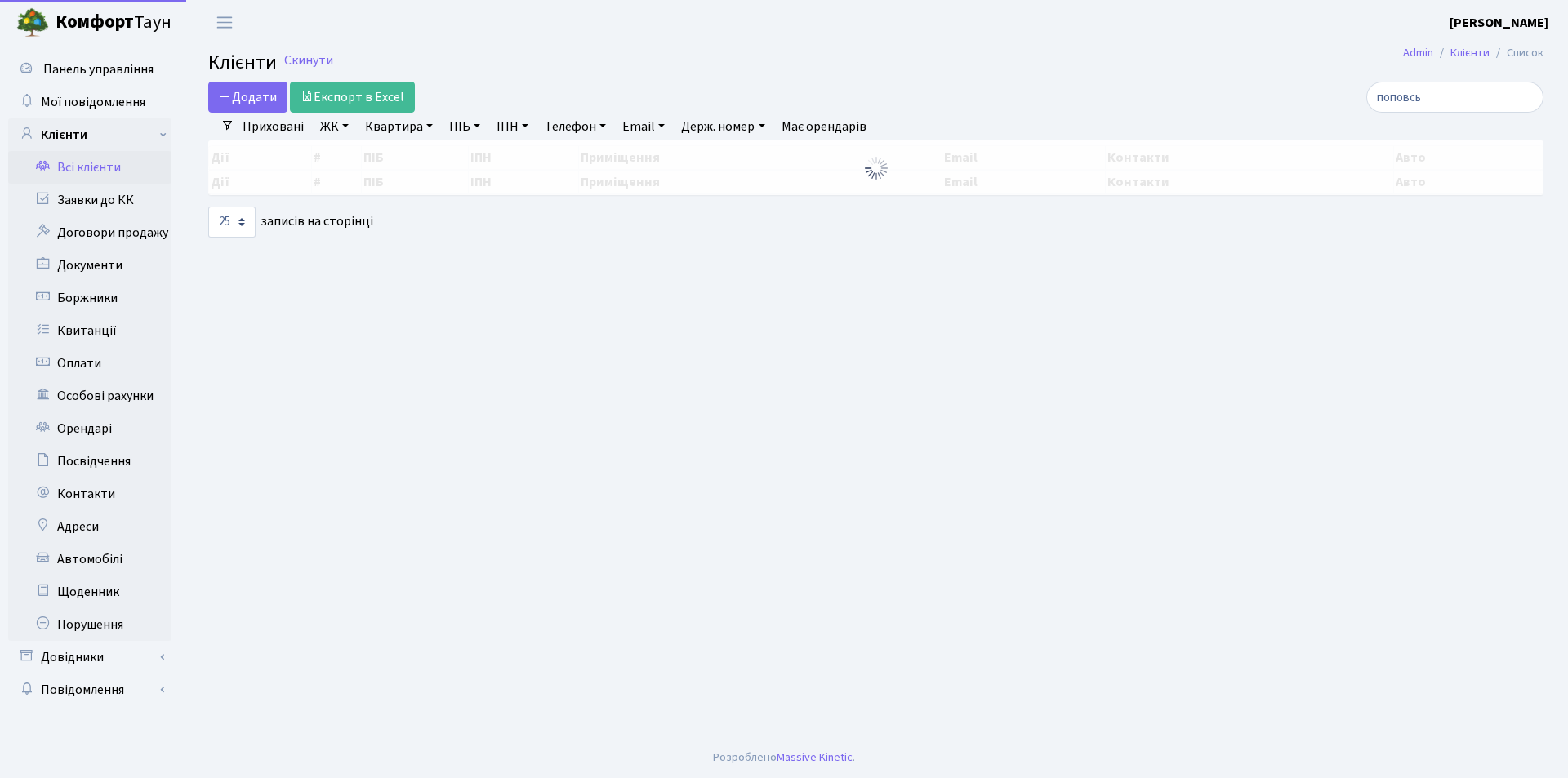
select select "25"
